Goal: Check status: Check status

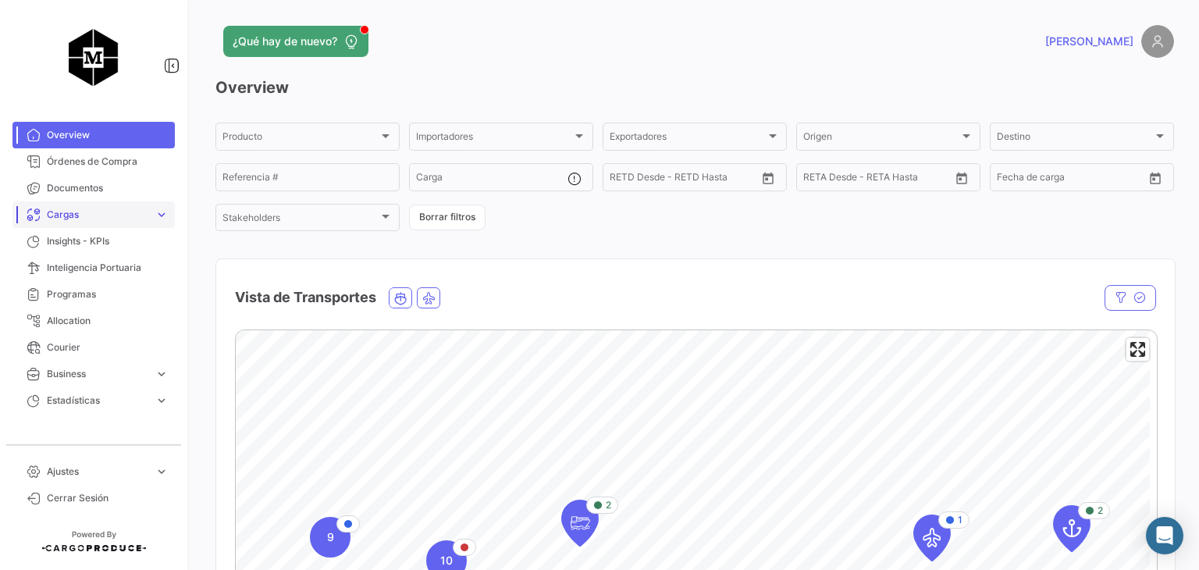
click at [97, 208] on span "Cargas" at bounding box center [97, 215] width 101 height 14
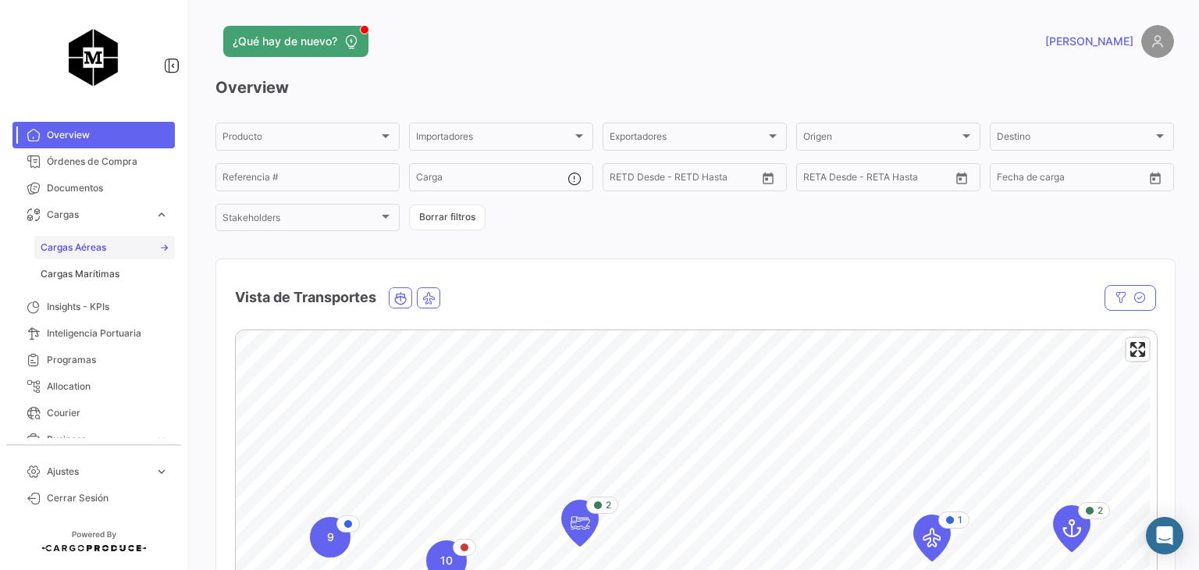
click at [134, 246] on link "Cargas Aéreas" at bounding box center [104, 247] width 141 height 23
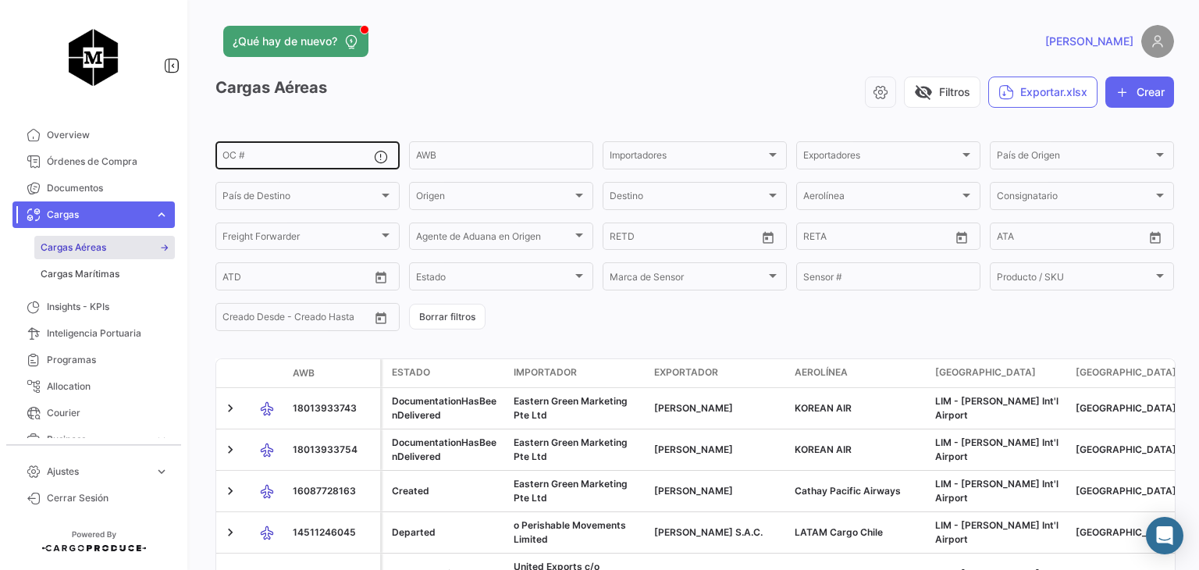
click at [268, 162] on input "OC #" at bounding box center [297, 157] width 151 height 11
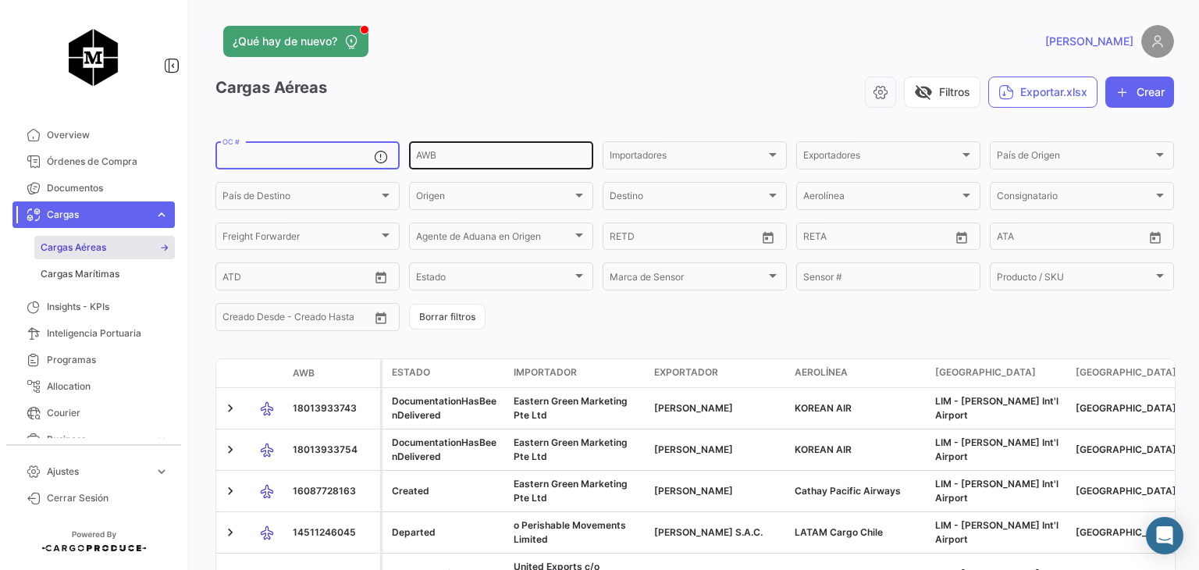
click at [464, 152] on input "AWB" at bounding box center [501, 157] width 170 height 11
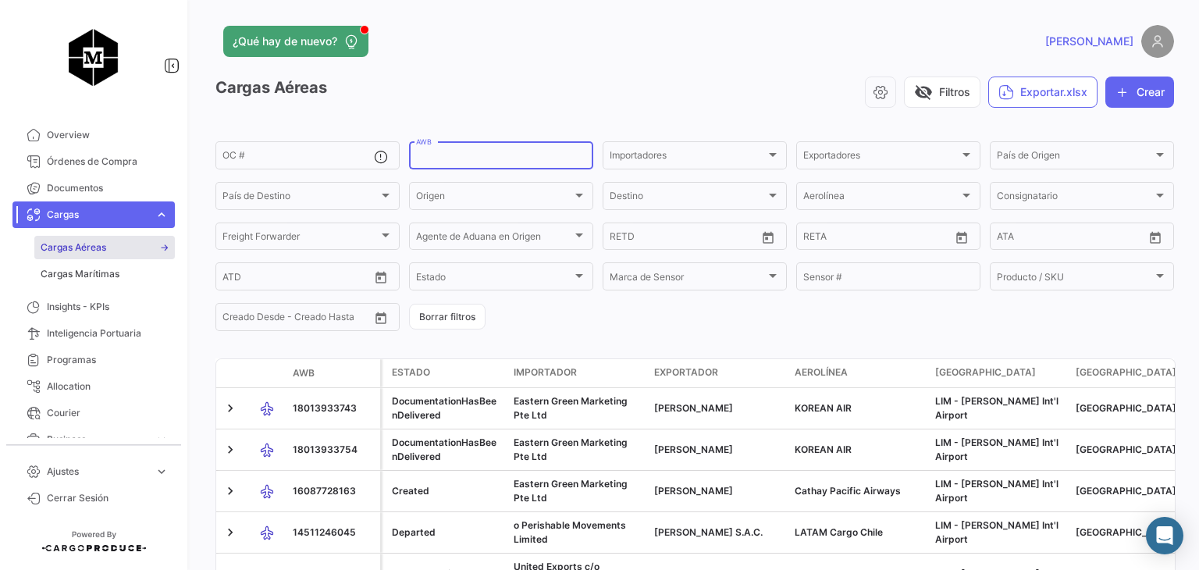
click at [453, 154] on input "AWB" at bounding box center [501, 157] width 170 height 11
paste input "14599819646"
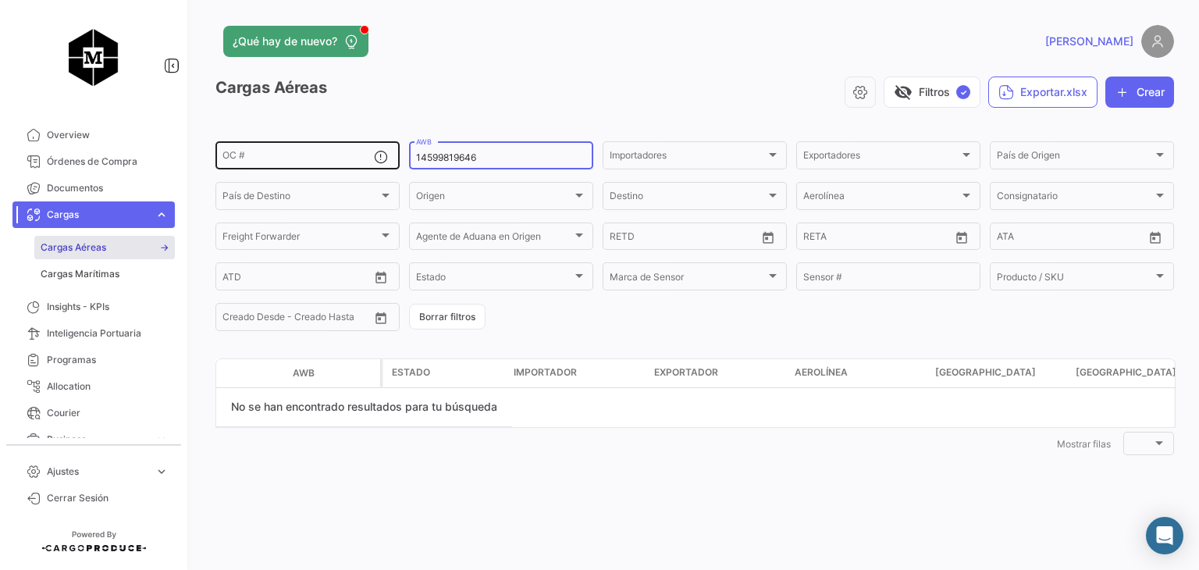
drag, startPoint x: 487, startPoint y: 152, endPoint x: 325, endPoint y: 150, distance: 162.4
click at [0, 0] on div "OC # 14599819646 AWB Importadores Importadores Exportadores Exportadores País d…" at bounding box center [0, 0] width 0 height 0
paste input "11762590"
type input "14511762590"
drag, startPoint x: 484, startPoint y: 154, endPoint x: 410, endPoint y: 154, distance: 74.2
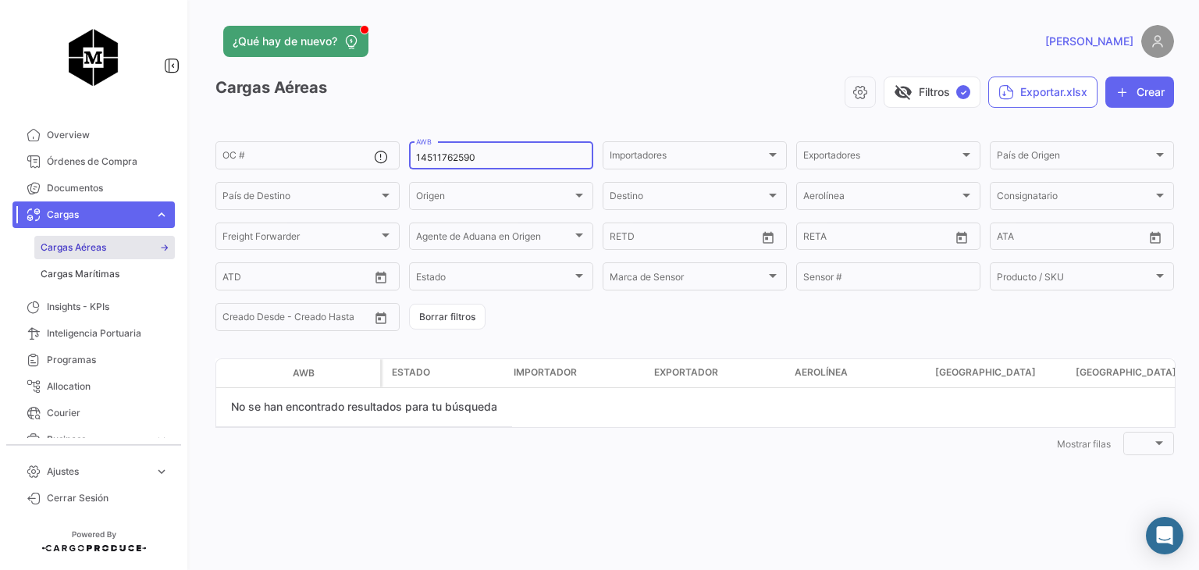
click at [410, 154] on div "14511762590 AWB" at bounding box center [501, 154] width 184 height 30
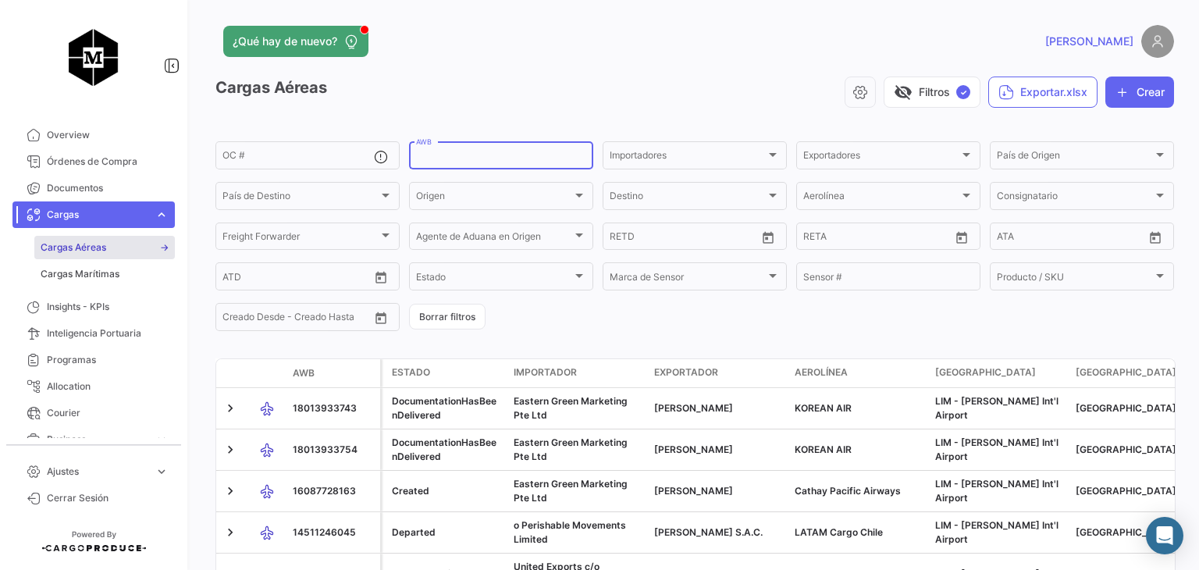
click at [416, 158] on input "AWB" at bounding box center [501, 157] width 170 height 11
paste input "14511762590"
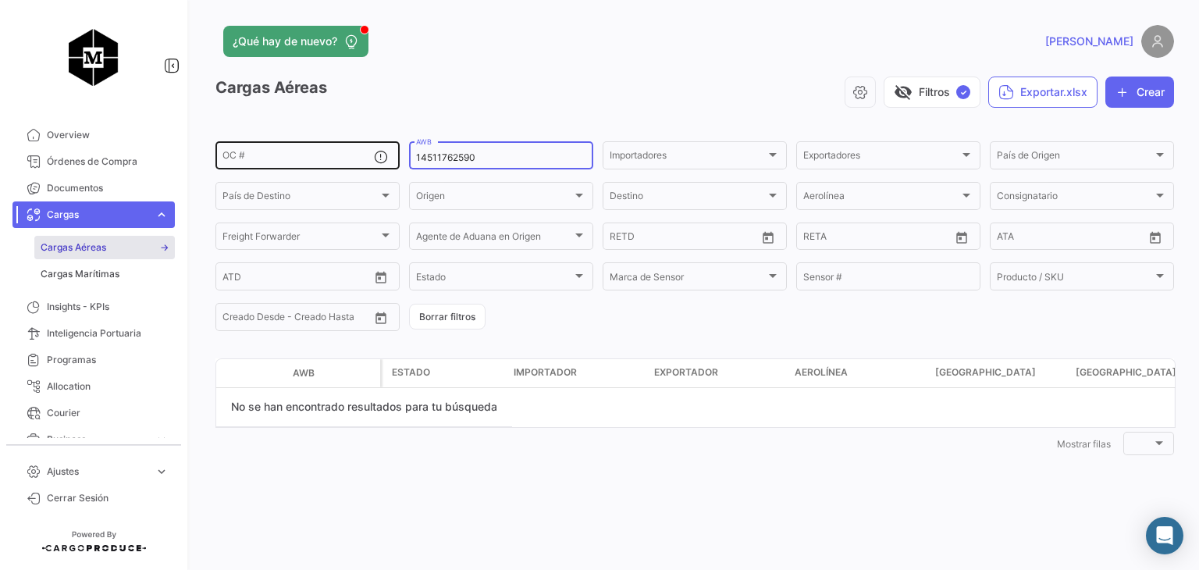
drag, startPoint x: 495, startPoint y: 160, endPoint x: 331, endPoint y: 147, distance: 164.5
click at [0, 0] on div "OC # 14511762590 AWB Importadores Importadores Exportadores Exportadores País d…" at bounding box center [0, 0] width 0 height 0
paste input "294905"
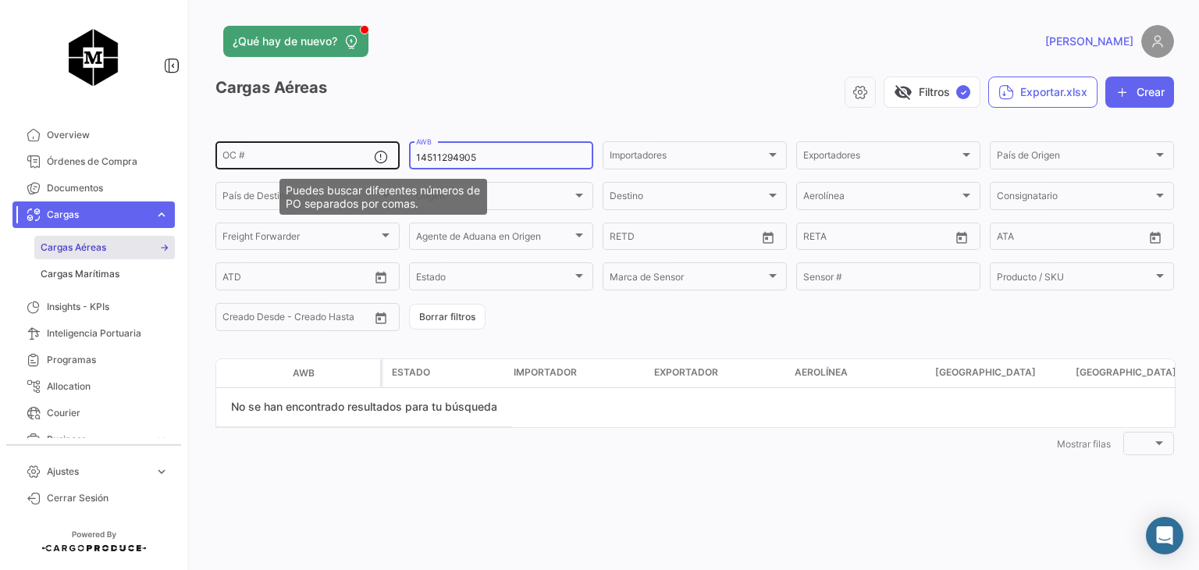
drag, startPoint x: 508, startPoint y: 154, endPoint x: 373, endPoint y: 151, distance: 135.1
click at [0, 0] on div "OC # 14511294905 AWB Importadores Importadores Exportadores Exportadores País d…" at bounding box center [0, 0] width 0 height 0
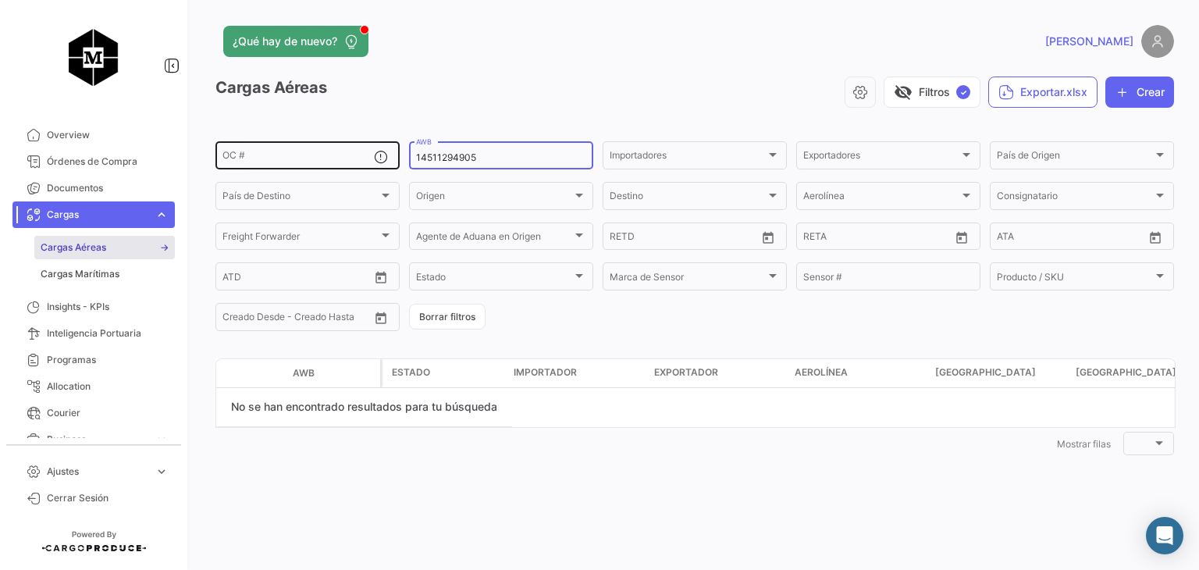
paste input "762726"
type input "14511762726"
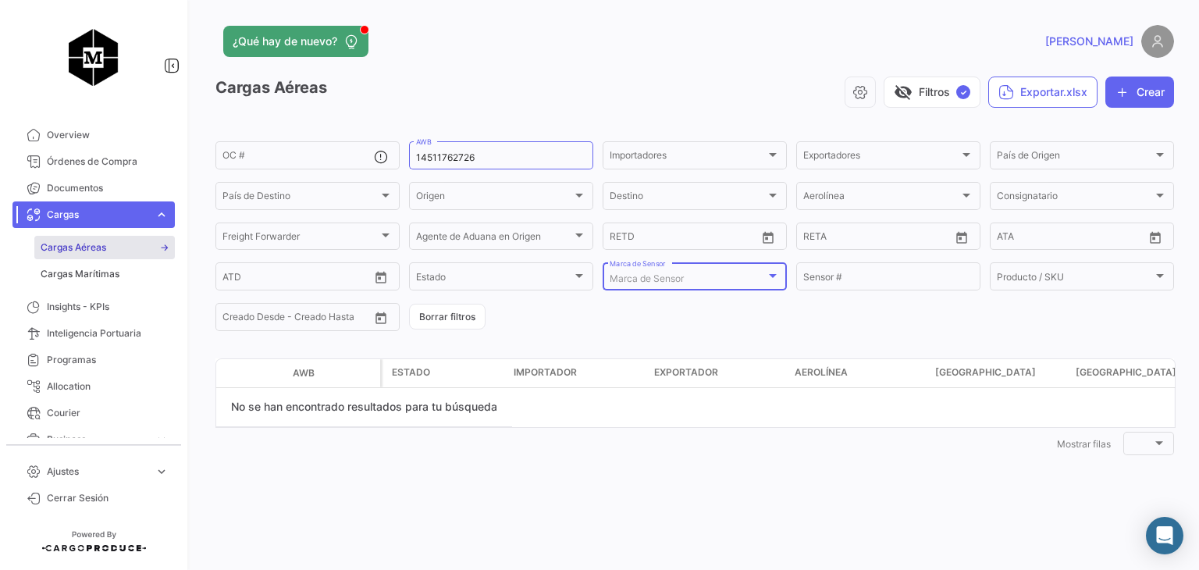
click at [674, 279] on span "Marca de Sensor" at bounding box center [647, 278] width 74 height 12
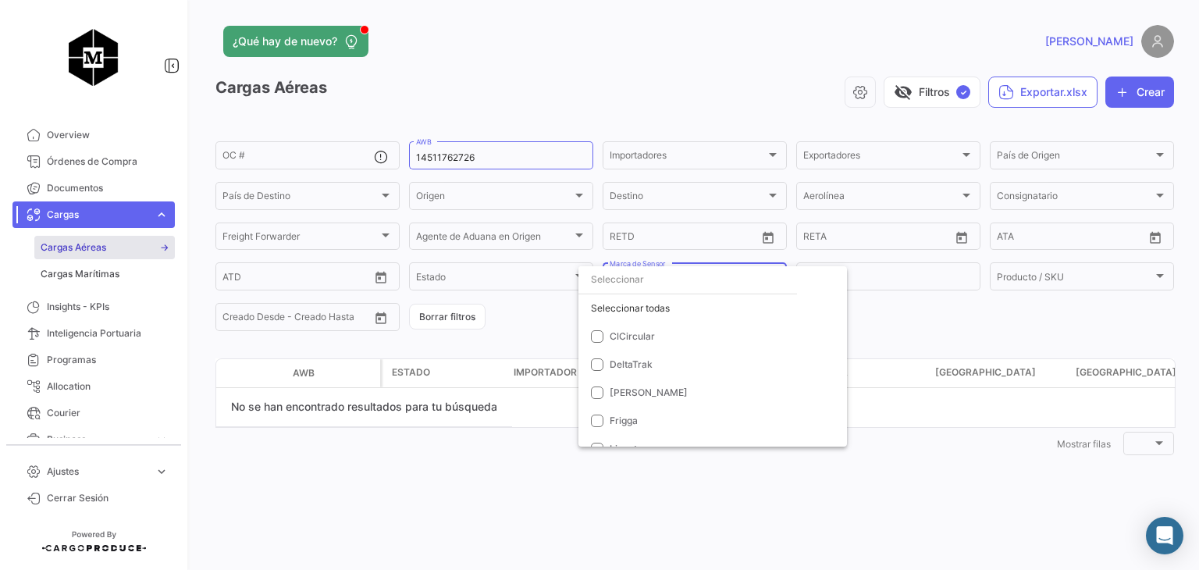
click at [536, 283] on div at bounding box center [599, 285] width 1199 height 570
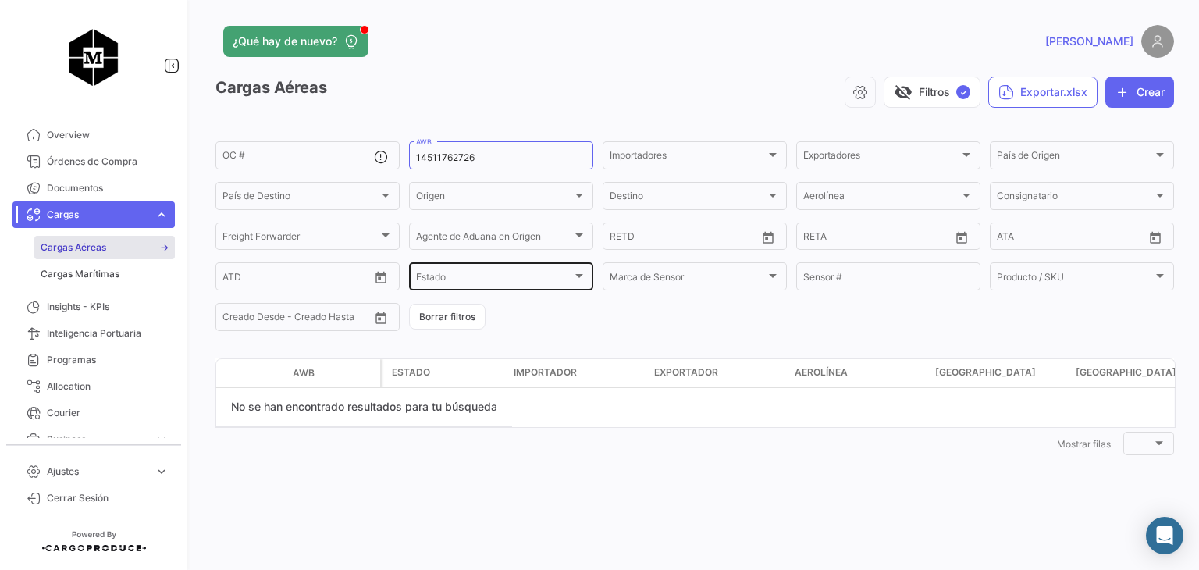
click at [499, 279] on div "Estado" at bounding box center [494, 278] width 156 height 11
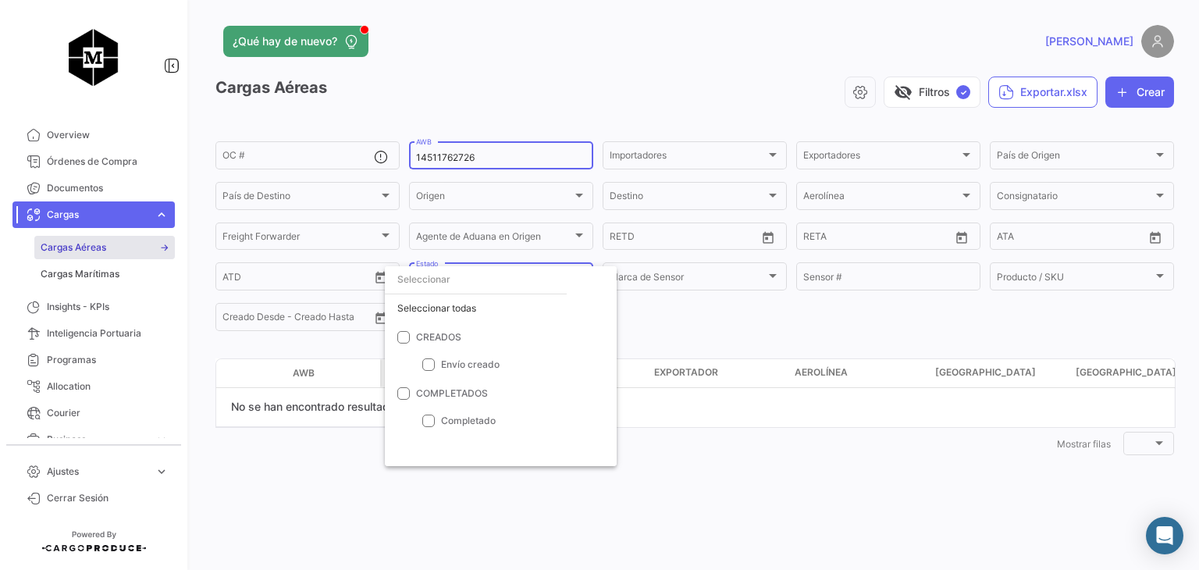
click at [514, 151] on div at bounding box center [599, 285] width 1199 height 570
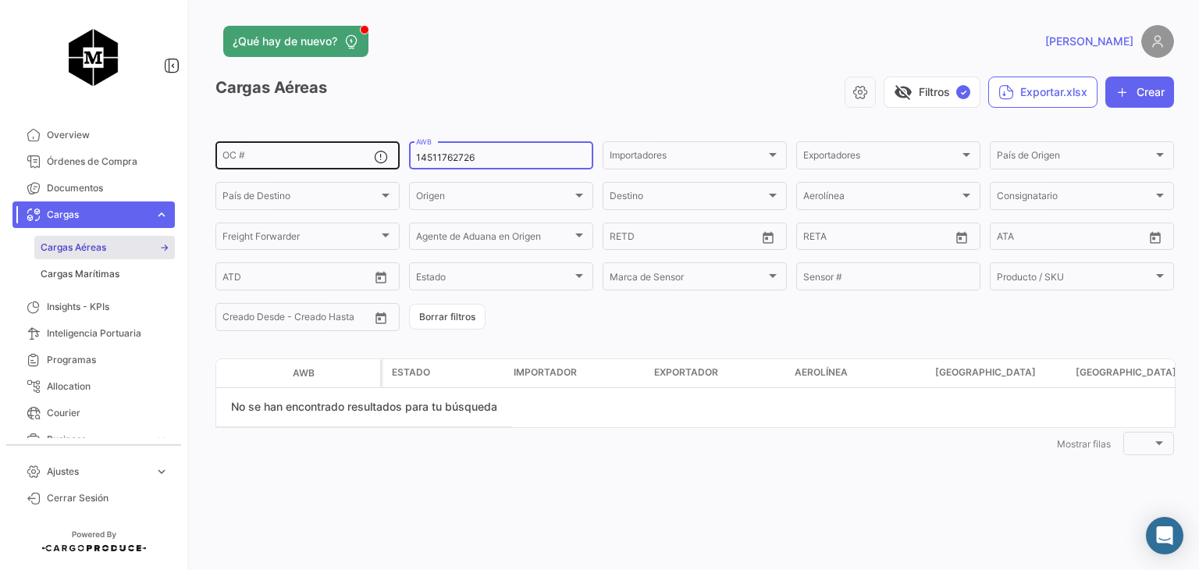
drag, startPoint x: 500, startPoint y: 157, endPoint x: 390, endPoint y: 167, distance: 110.5
click at [0, 0] on div "OC # 14511762726 AWB Importadores Importadores Exportadores Exportadores País d…" at bounding box center [0, 0] width 0 height 0
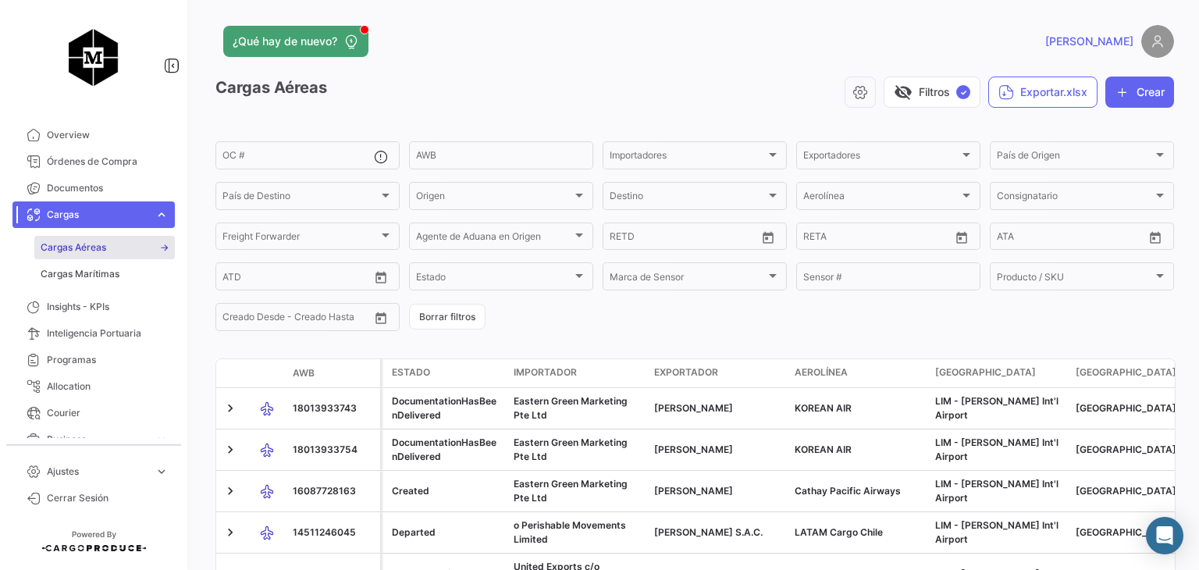
click at [153, 252] on link "Cargas Aéreas" at bounding box center [104, 247] width 141 height 23
click at [140, 275] on link "Cargas Marítimas" at bounding box center [104, 273] width 141 height 23
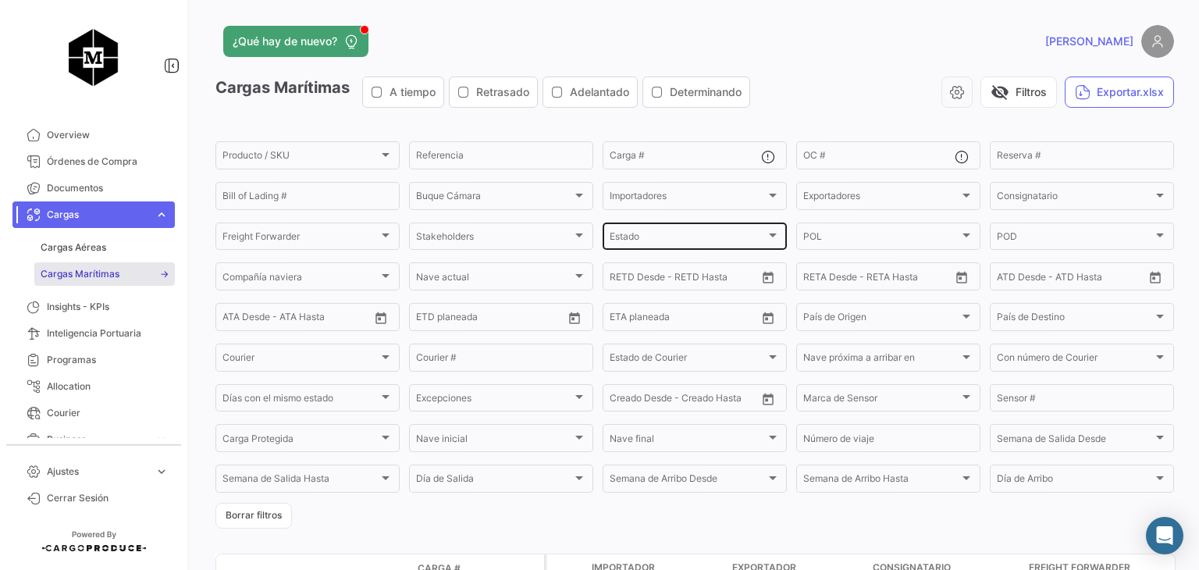
click at [756, 233] on div "Estado Estado" at bounding box center [695, 235] width 170 height 30
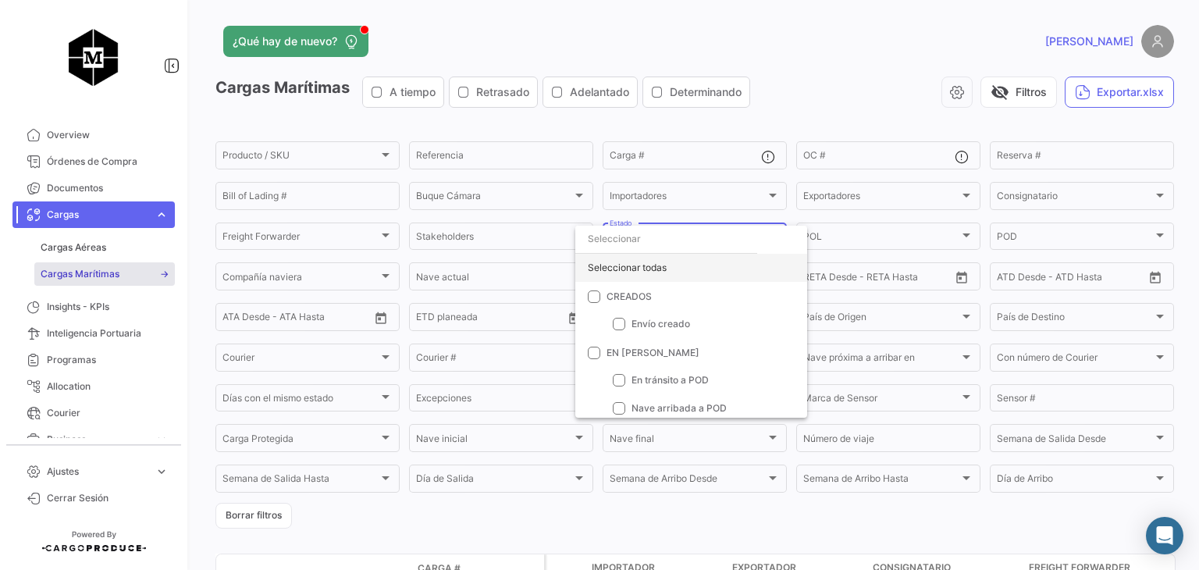
click at [691, 276] on div "Seleccionar todas" at bounding box center [691, 268] width 232 height 28
checkbox input "true"
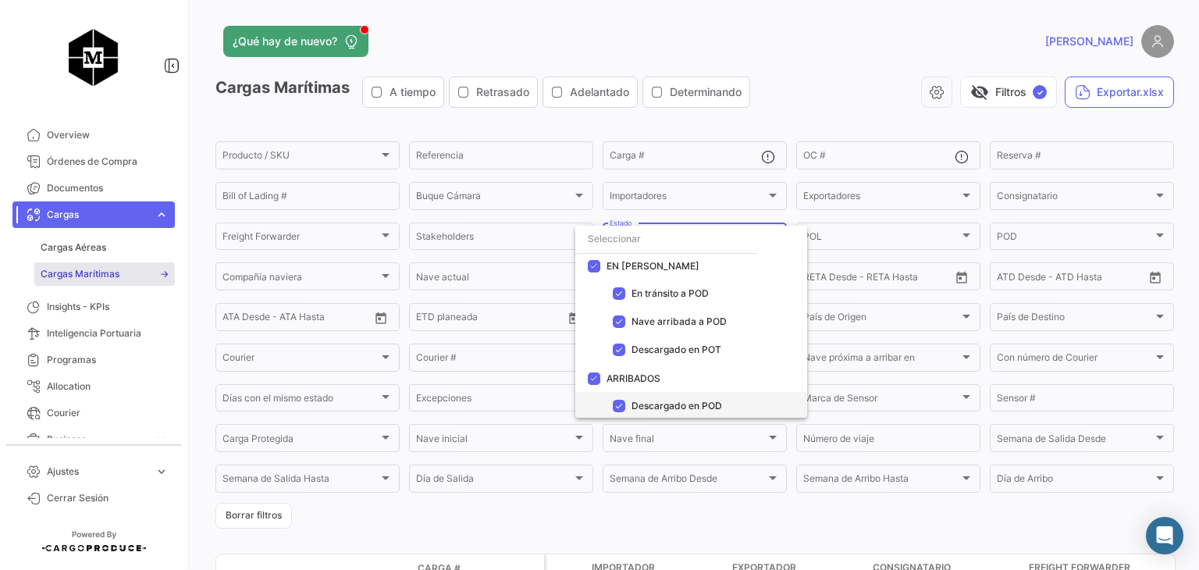
scroll to position [144, 0]
click at [809, 123] on div at bounding box center [599, 285] width 1199 height 570
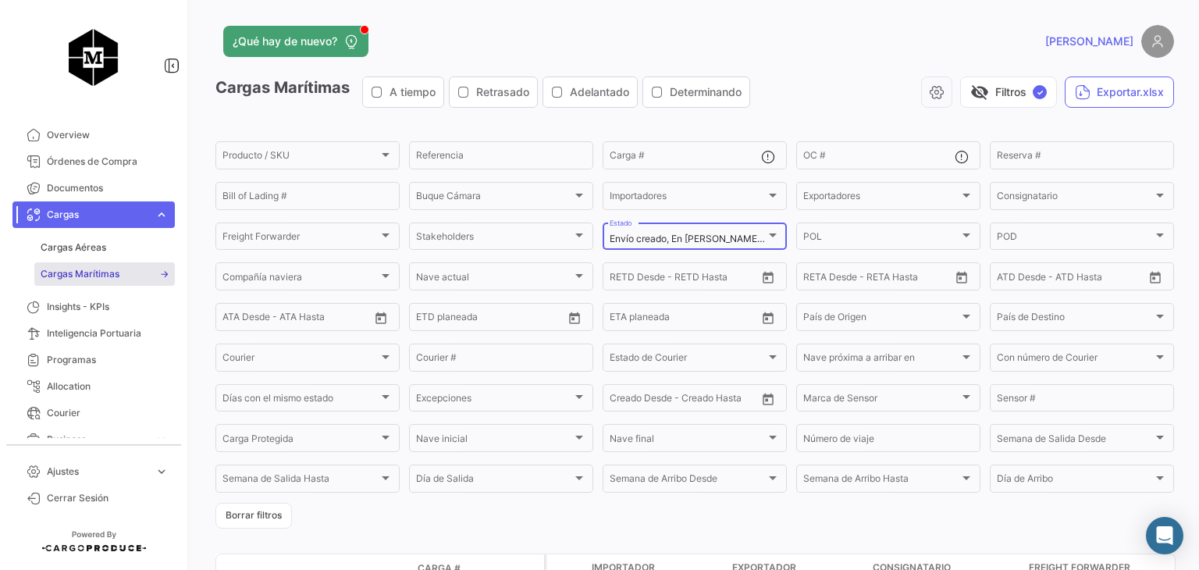
click at [740, 241] on span "Envío creado, En [PERSON_NAME] a POD, [PERSON_NAME] arribada a POD, Descargado …" at bounding box center [896, 239] width 572 height 12
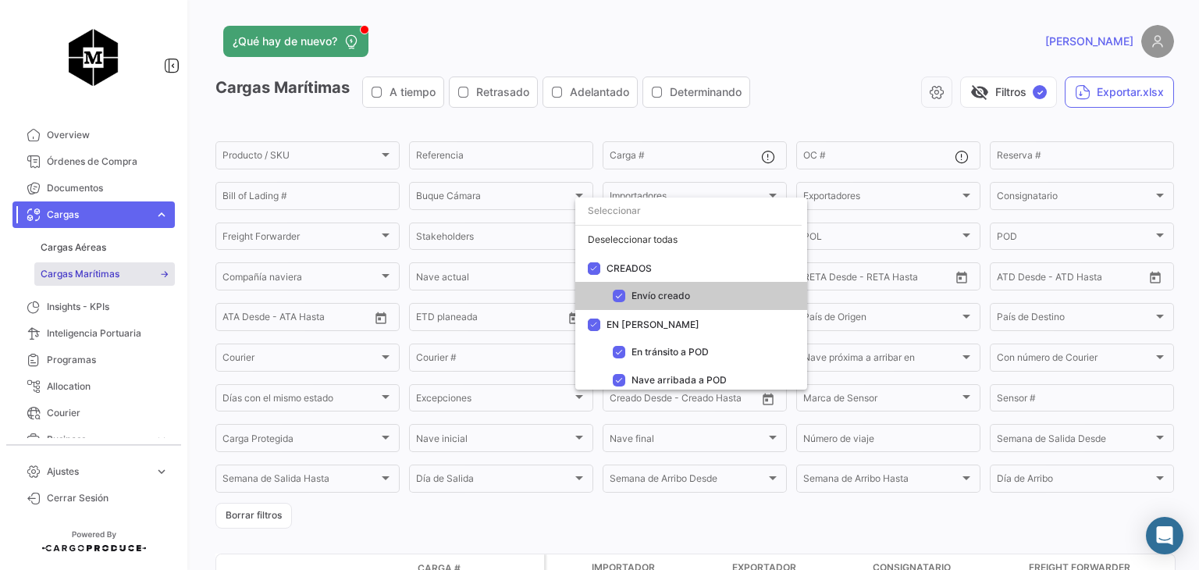
click at [689, 155] on div at bounding box center [599, 285] width 1199 height 570
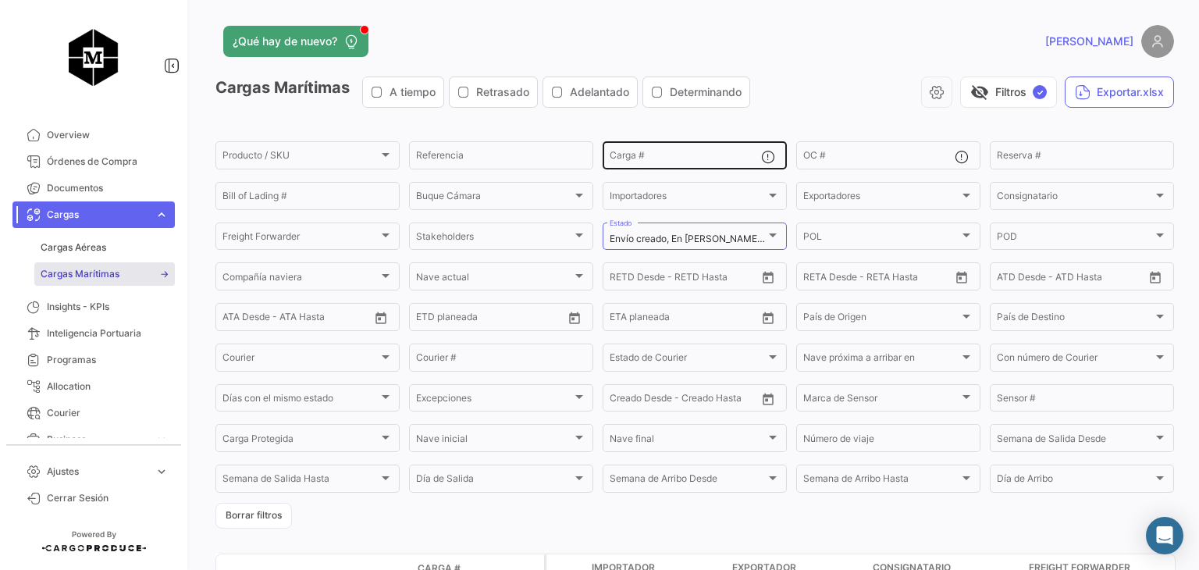
click at [656, 153] on input "Carga #" at bounding box center [685, 157] width 151 height 11
paste input "SEKU9375399"
type input "SEKU9375399"
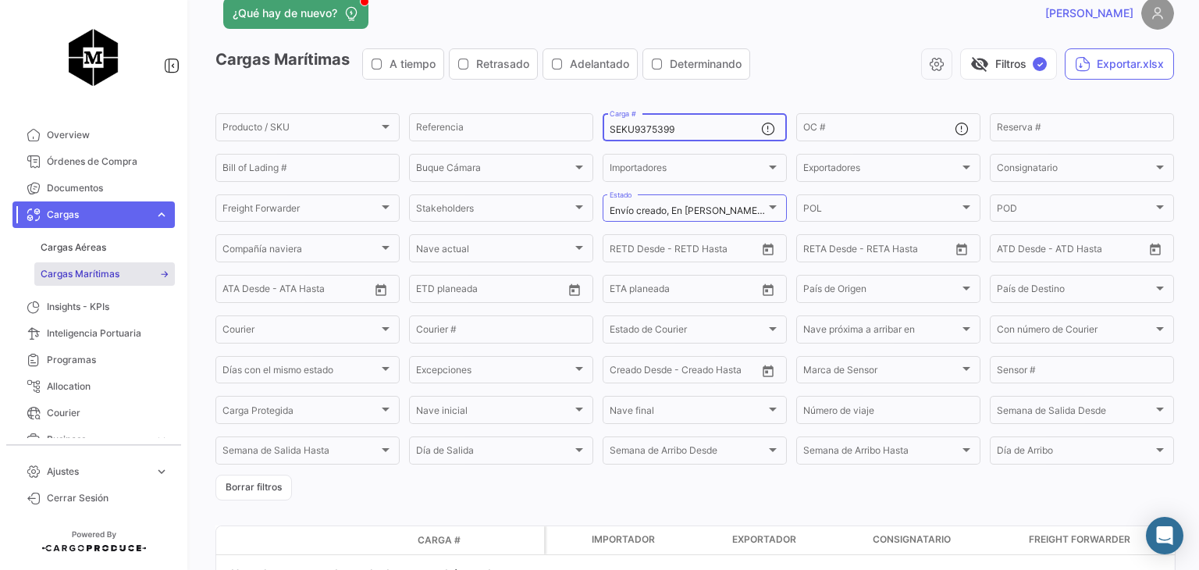
scroll to position [0, 0]
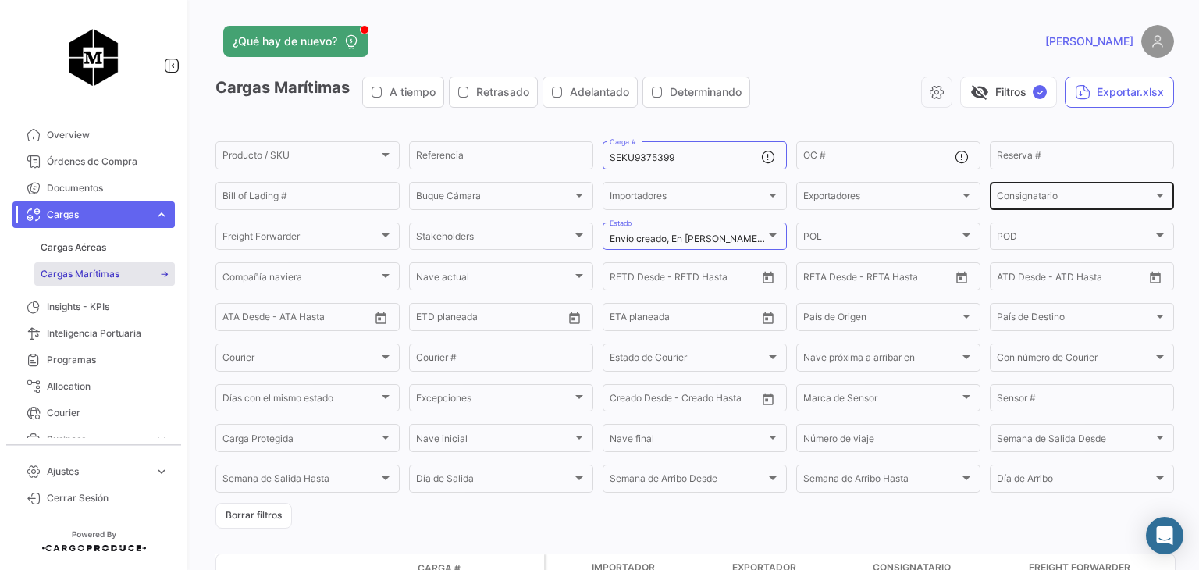
click at [1043, 187] on div "Consignatario Consignatario" at bounding box center [1082, 195] width 170 height 30
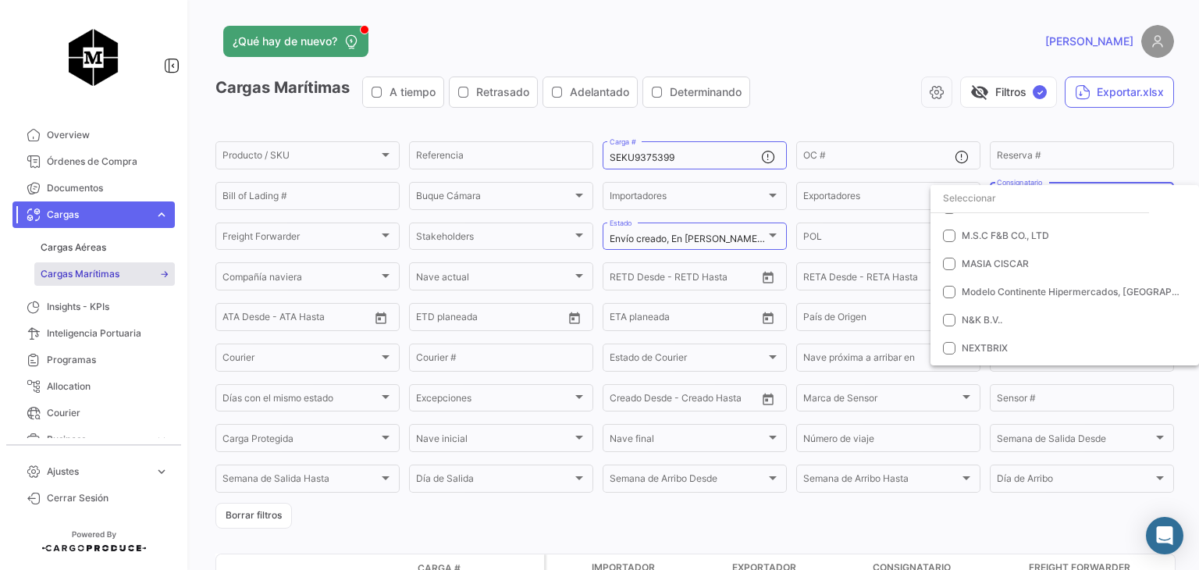
scroll to position [781, 0]
click at [1112, 135] on div at bounding box center [599, 285] width 1199 height 570
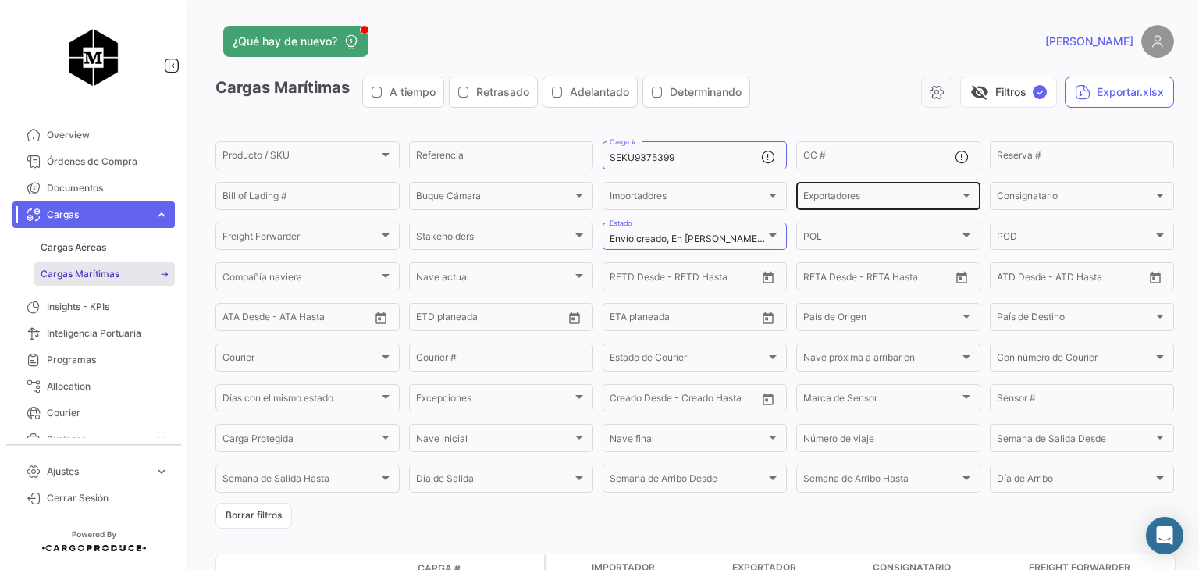
click at [913, 201] on div "Exportadores" at bounding box center [881, 198] width 156 height 11
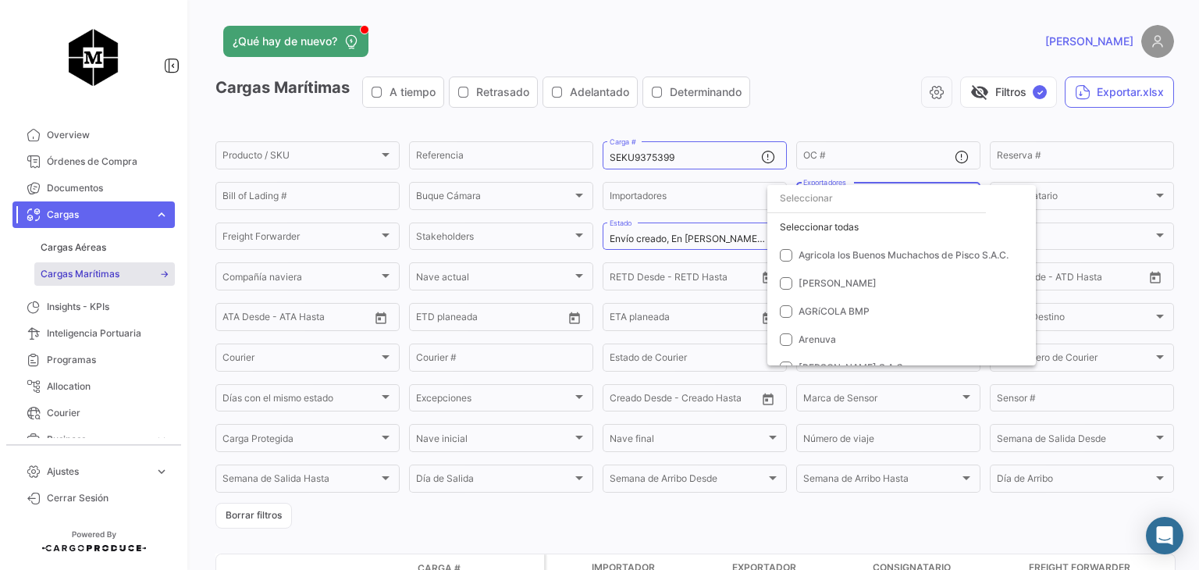
click at [853, 201] on input "dropdown search" at bounding box center [876, 198] width 219 height 28
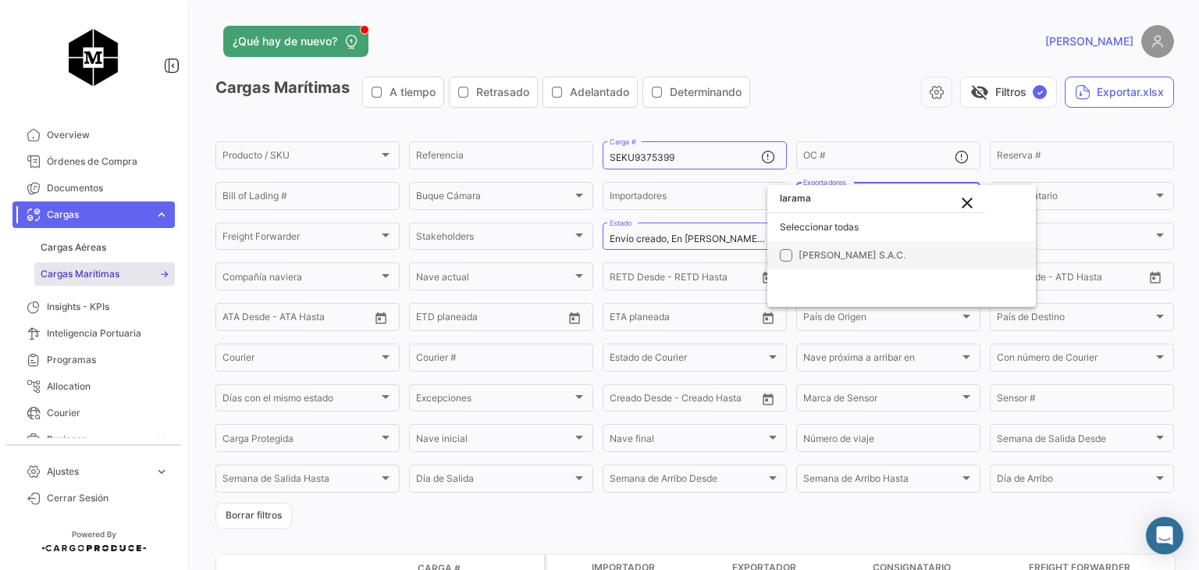
type input "larama"
click at [830, 253] on span "[PERSON_NAME] S.A.C." at bounding box center [852, 255] width 107 height 12
click at [715, 158] on div at bounding box center [599, 285] width 1199 height 570
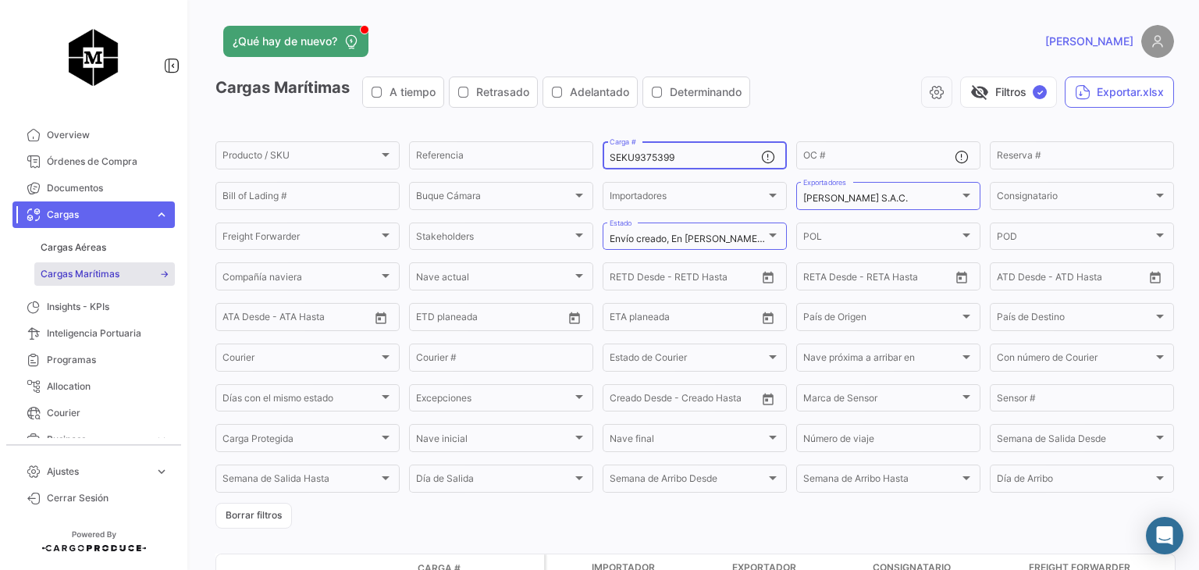
click at [713, 162] on input "SEKU9375399" at bounding box center [685, 157] width 151 height 11
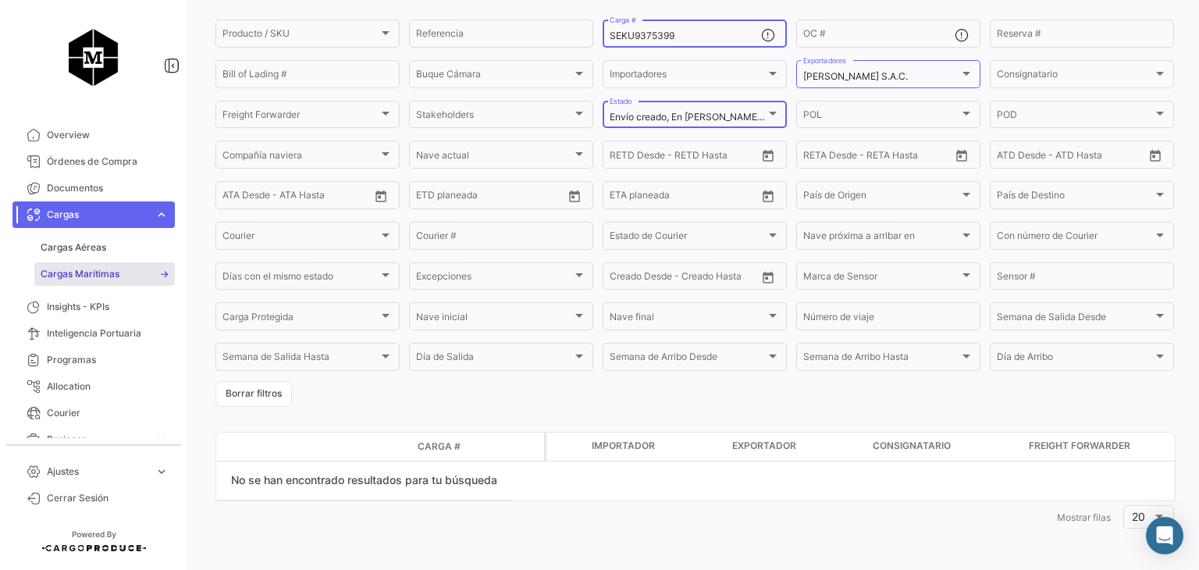
scroll to position [0, 0]
